Goal: Task Accomplishment & Management: Use online tool/utility

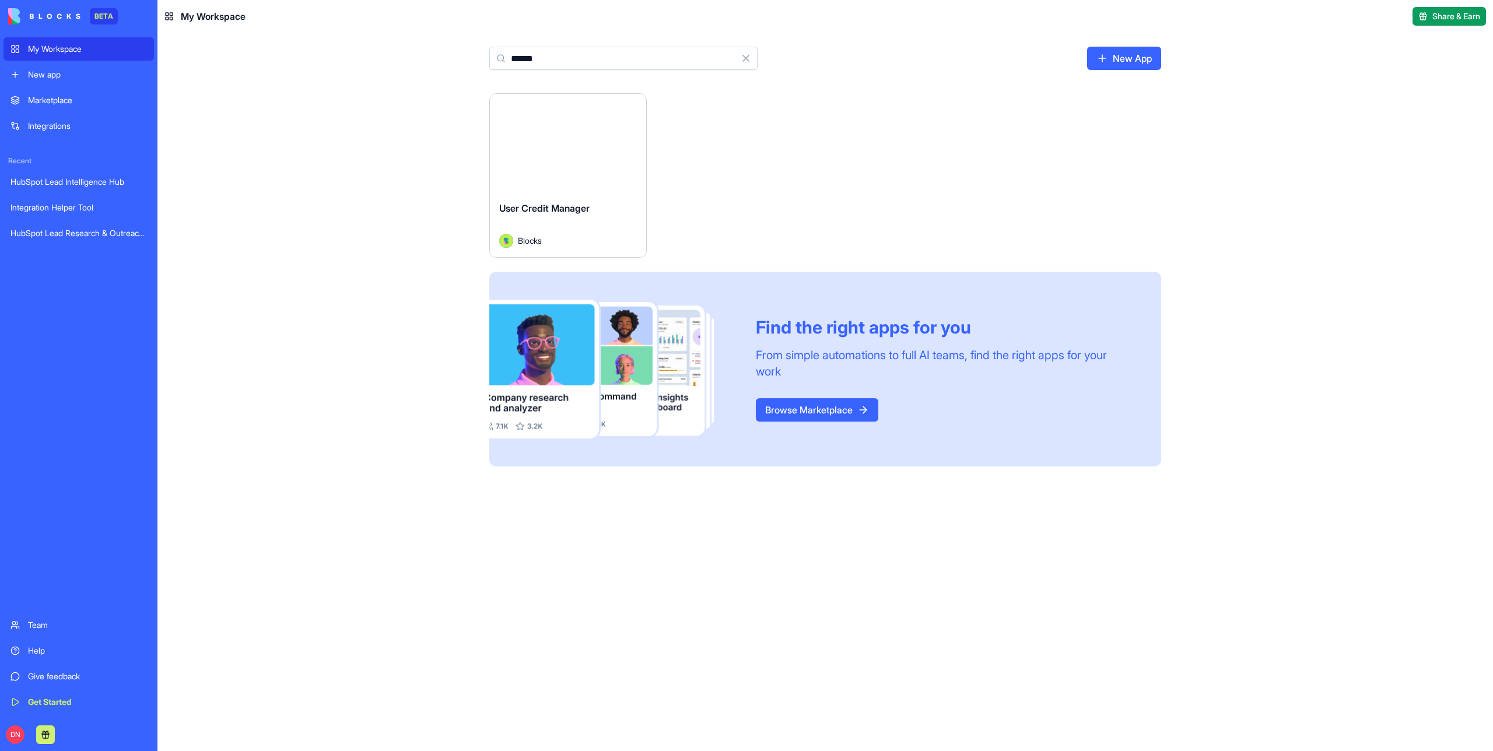
type input "******"
click at [597, 153] on button "Launch" at bounding box center [567, 142] width 87 height 23
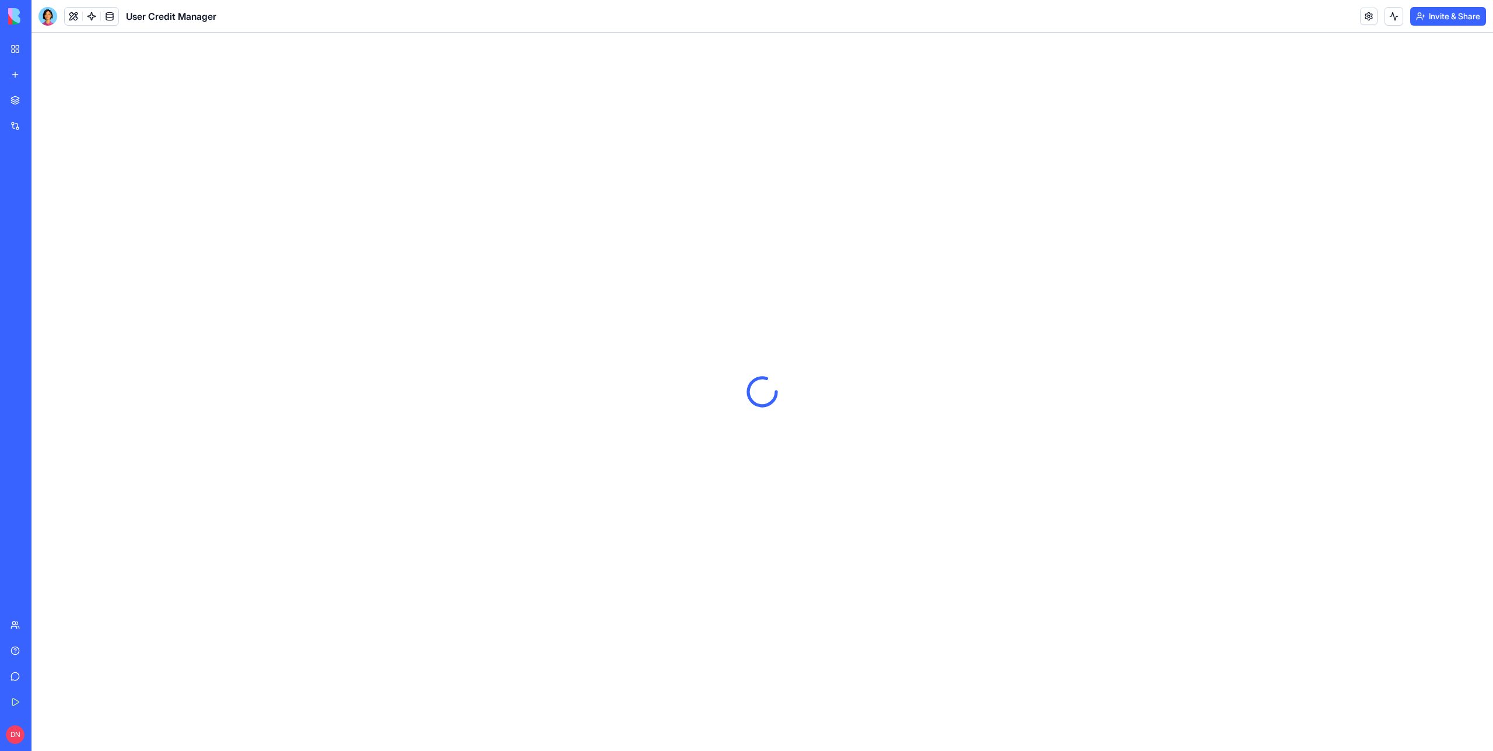
click at [1206, 19] on header "User Credit Manager Invite & Share" at bounding box center [762, 16] width 1462 height 33
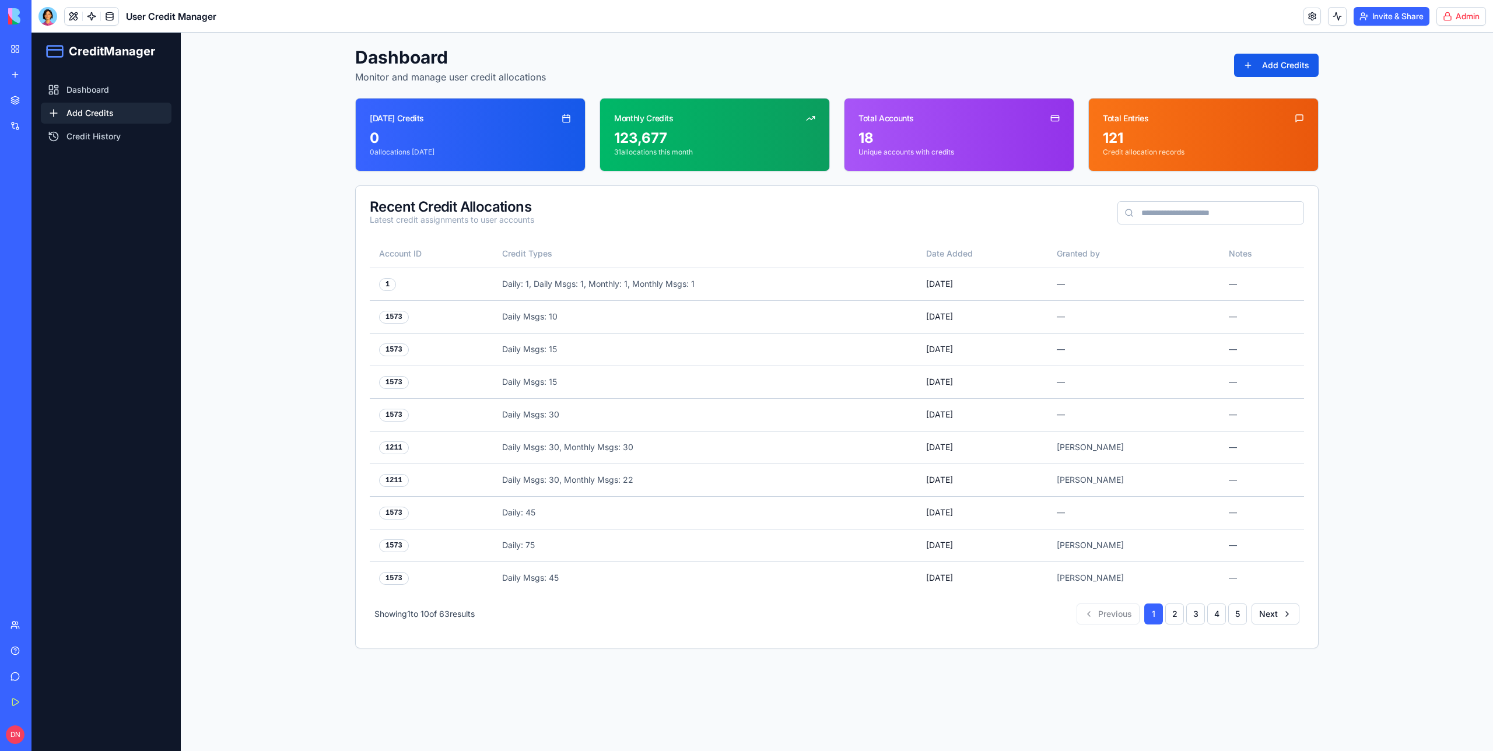
click at [94, 111] on link "Add Credits" at bounding box center [106, 113] width 131 height 21
